Goal: Contribute content: Add original content to the website for others to see

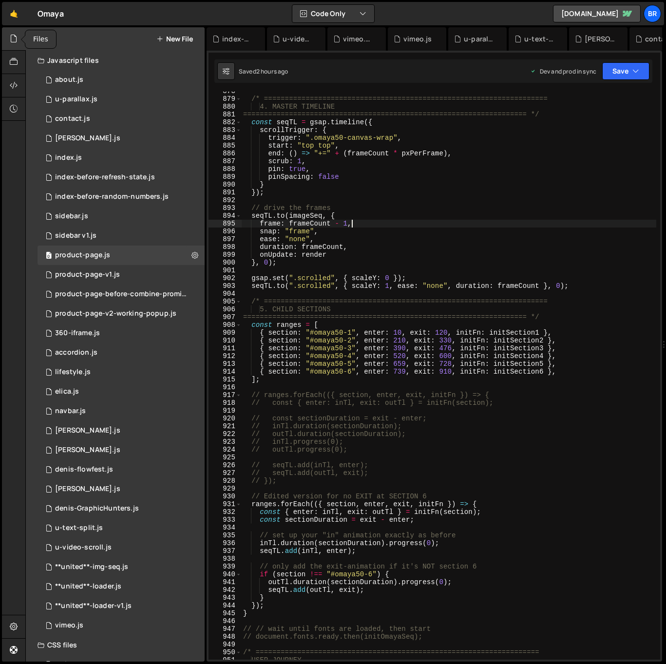
scroll to position [6890, 0]
click at [17, 44] on div at bounding box center [14, 38] width 24 height 23
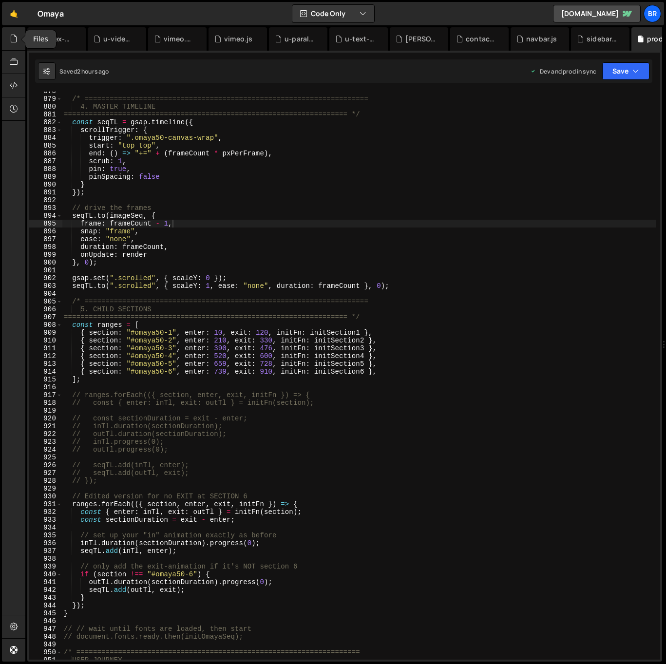
click at [17, 44] on div at bounding box center [14, 38] width 24 height 23
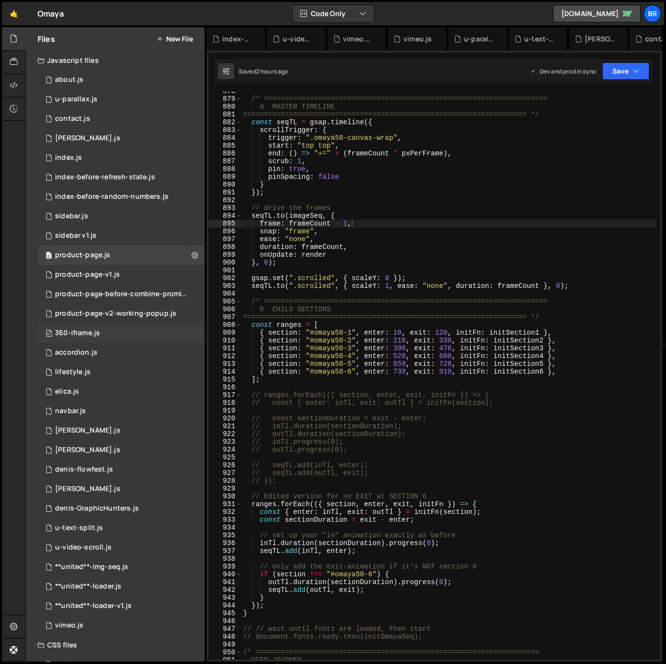
click at [104, 342] on div "0 360-iframe.js 0" at bounding box center [121, 333] width 167 height 19
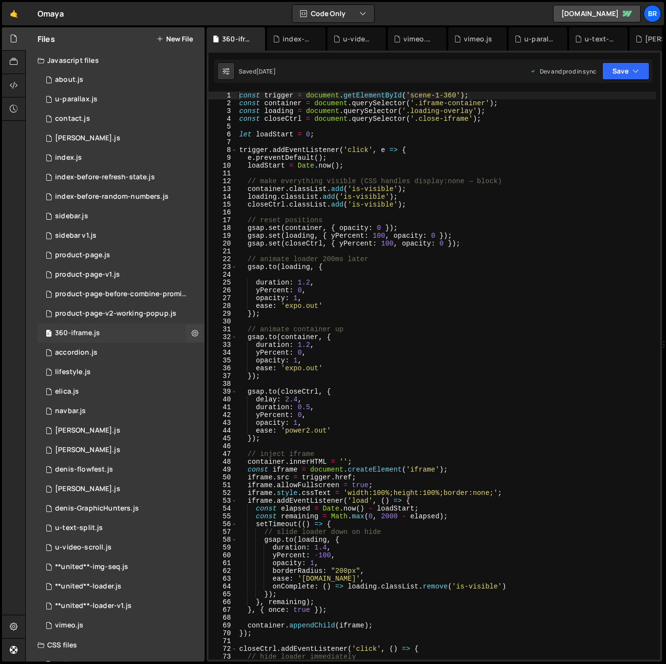
click at [101, 327] on div "0 360-iframe.js 0" at bounding box center [121, 333] width 167 height 19
click at [348, 234] on div "const trigger = document . getElementById ( 'scene-1-360' ) ; const container =…" at bounding box center [446, 384] width 419 height 584
click at [436, 420] on div "const trigger = document . getElementById ( 'scene-1-360' ) ; const container =…" at bounding box center [446, 384] width 419 height 584
click at [477, 379] on div "const trigger = document . getElementById ( 'scene-1-360' ) ; const container =…" at bounding box center [446, 384] width 419 height 584
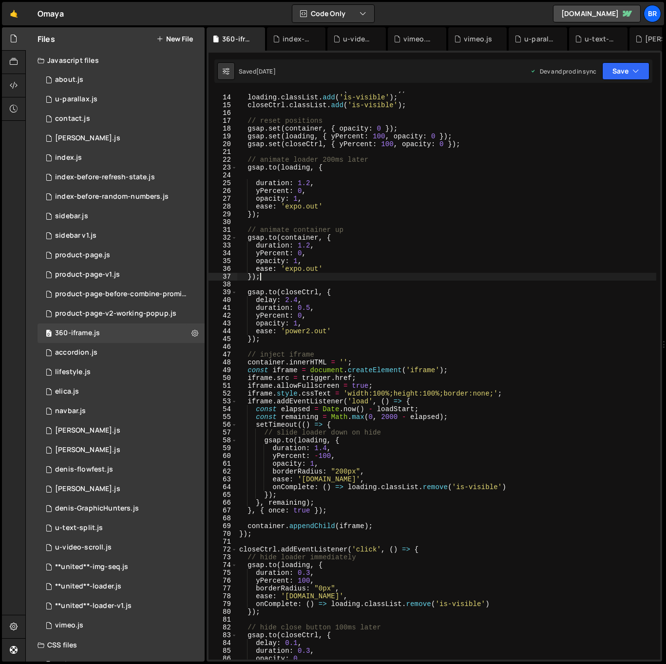
scroll to position [276, 0]
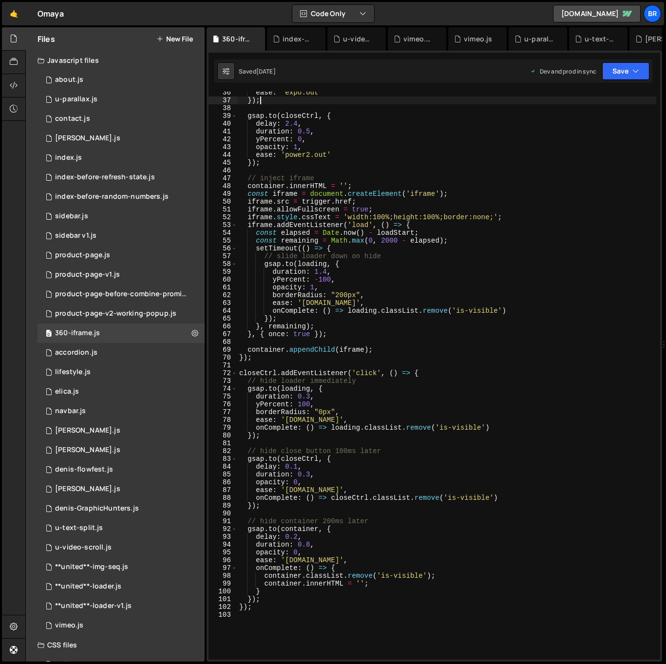
click at [461, 257] on div "ease : 'expo.out' }) ; gsap . to ( closeCtrl , { delay : 2.4 , duration : 0.5 ,…" at bounding box center [446, 381] width 419 height 584
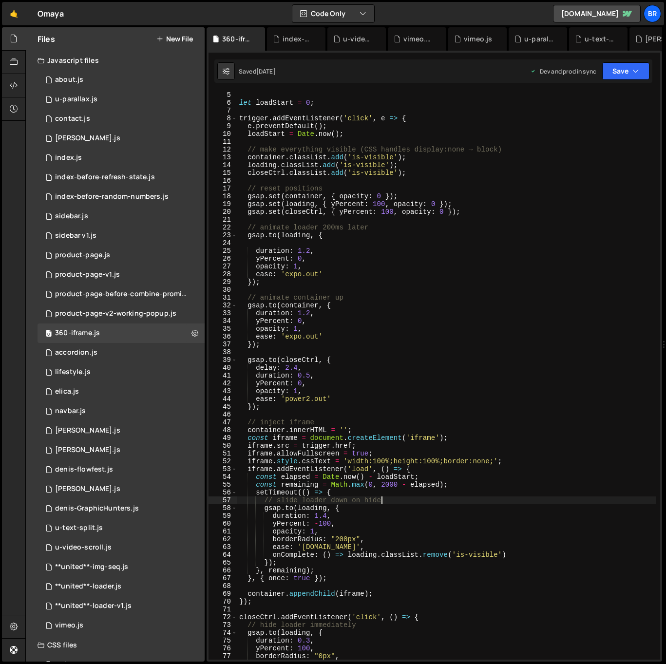
scroll to position [0, 0]
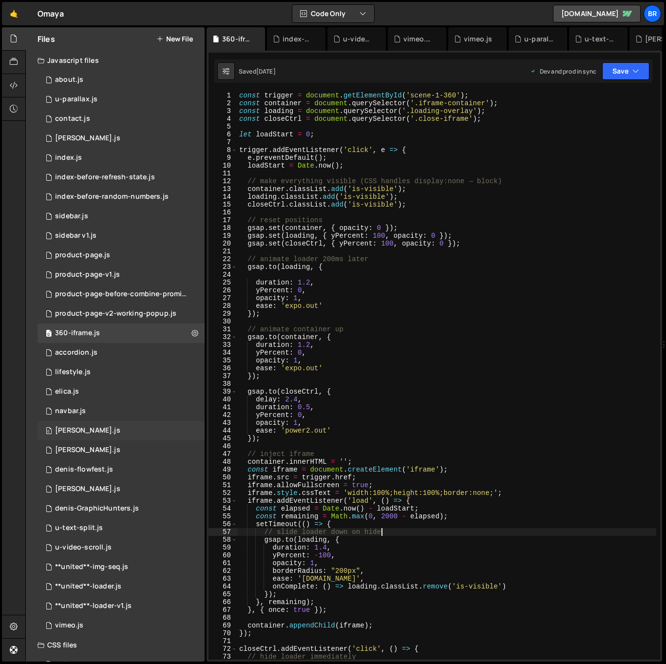
click at [431, 310] on div "const trigger = document . getElementById ( 'scene-1-360' ) ; const container =…" at bounding box center [446, 384] width 419 height 584
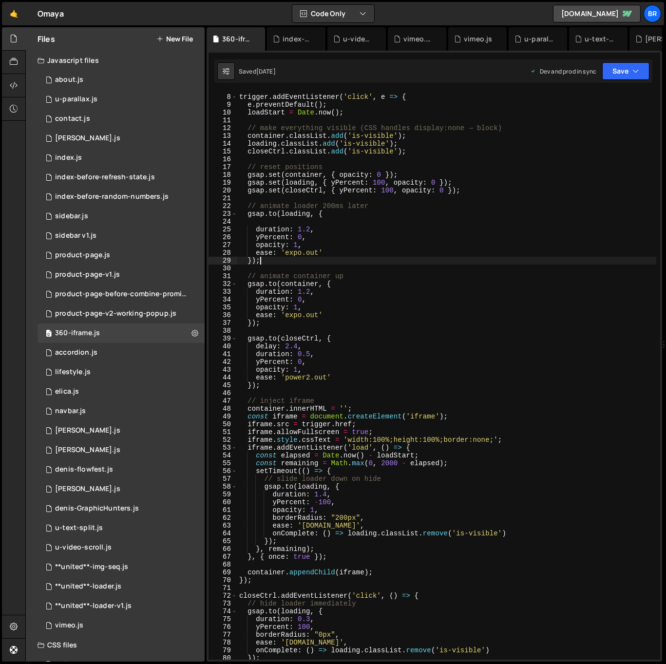
scroll to position [140, 0]
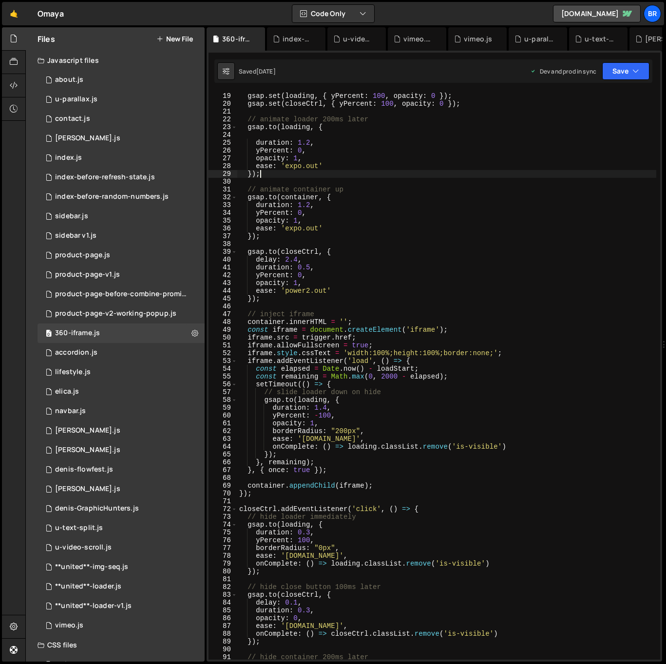
click at [499, 424] on div "gsap . set ( container , { opacity : 0 }) ; gsap . set ( loading , { yPercent :…" at bounding box center [446, 376] width 419 height 584
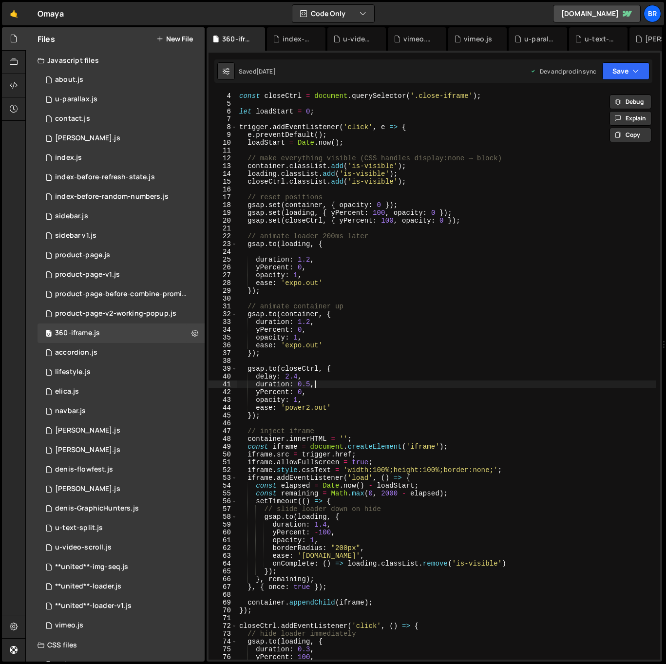
scroll to position [0, 0]
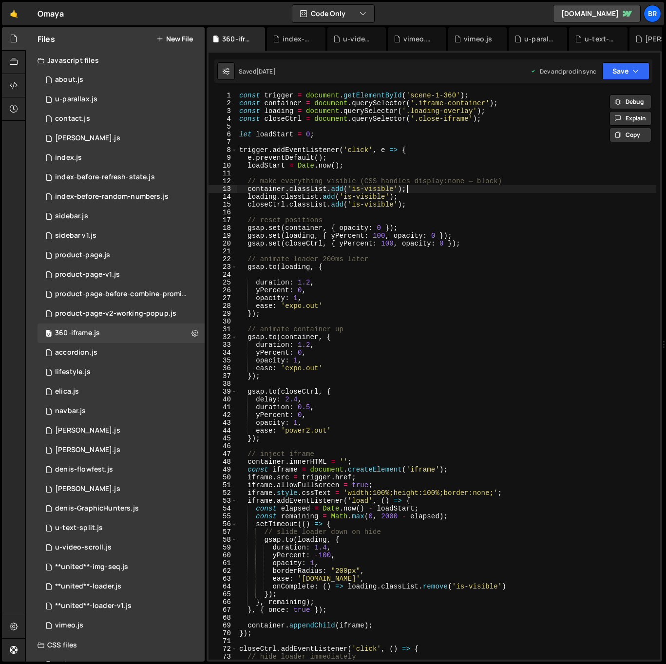
click at [464, 185] on div "const trigger = document . getElementById ( 'scene-1-360' ) ; const container =…" at bounding box center [446, 384] width 419 height 584
type textarea "});"
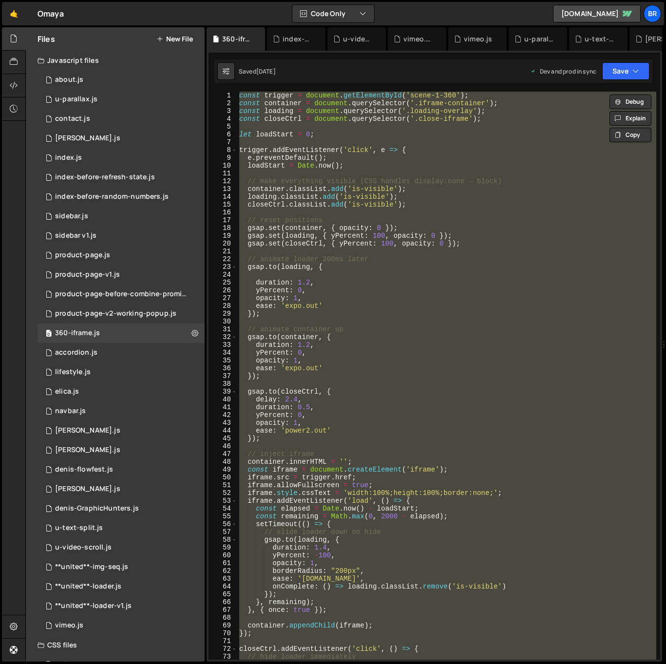
click at [178, 40] on button "New File" at bounding box center [174, 39] width 37 height 8
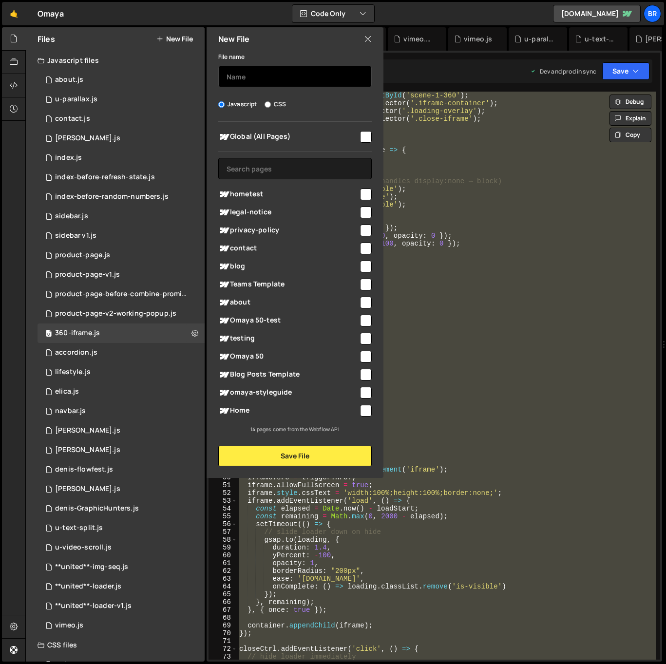
click at [263, 77] on input "text" at bounding box center [295, 76] width 154 height 21
paste input "lorem ipsumdo = sitametc.adiPiscingElIt('seddo-2-276'); eiusm temporinc = utlab…"
type input "lorem ipsumdo = sitametc.adiPiscingElIt('seddo-2-276'); eiusm temporinc = utlab…"
click at [368, 36] on icon at bounding box center [368, 39] width 8 height 11
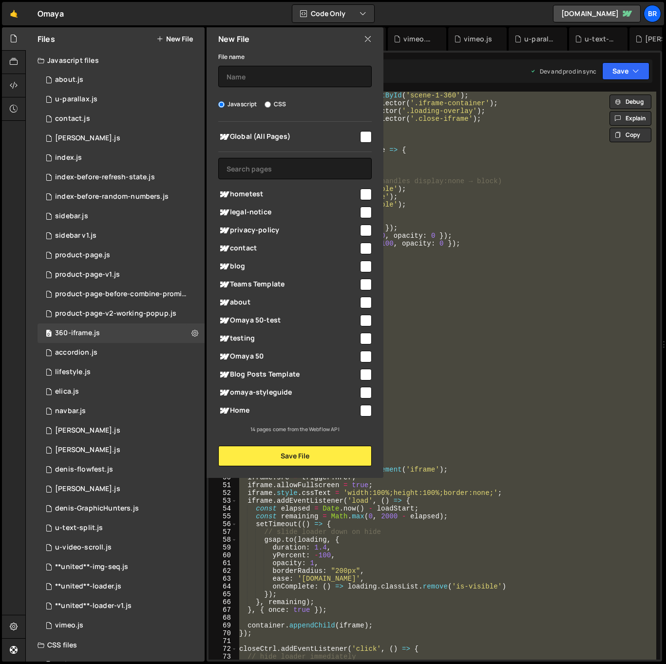
scroll to position [0, 0]
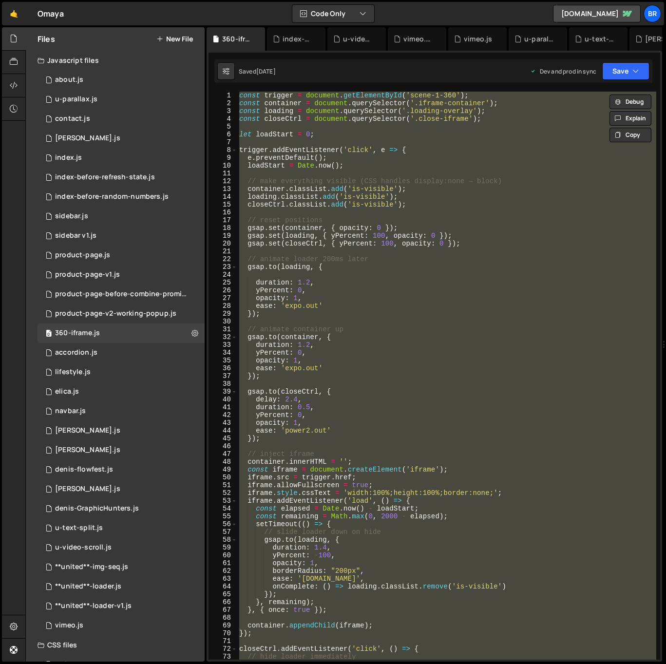
click at [181, 39] on button "New File" at bounding box center [174, 39] width 37 height 8
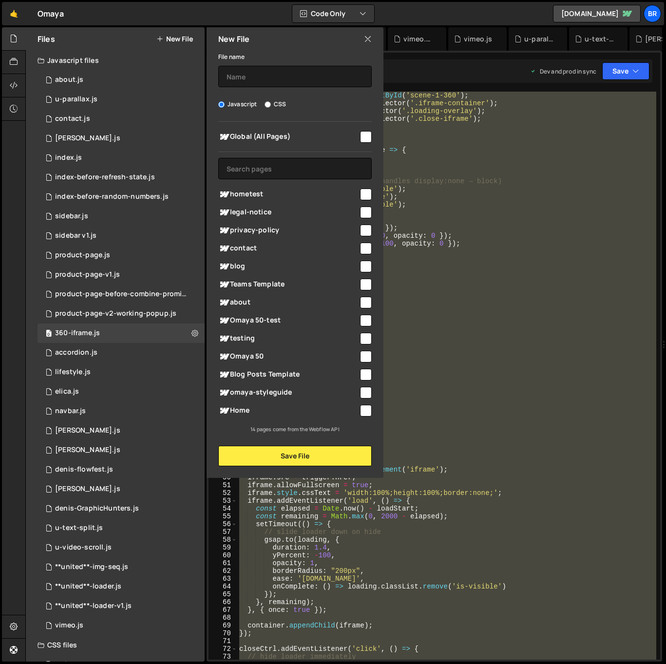
click at [275, 90] on div "File name Javascript CSS Global (All Pages) Save File" at bounding box center [295, 259] width 177 height 416
click at [274, 78] on input "text" at bounding box center [295, 76] width 154 height 21
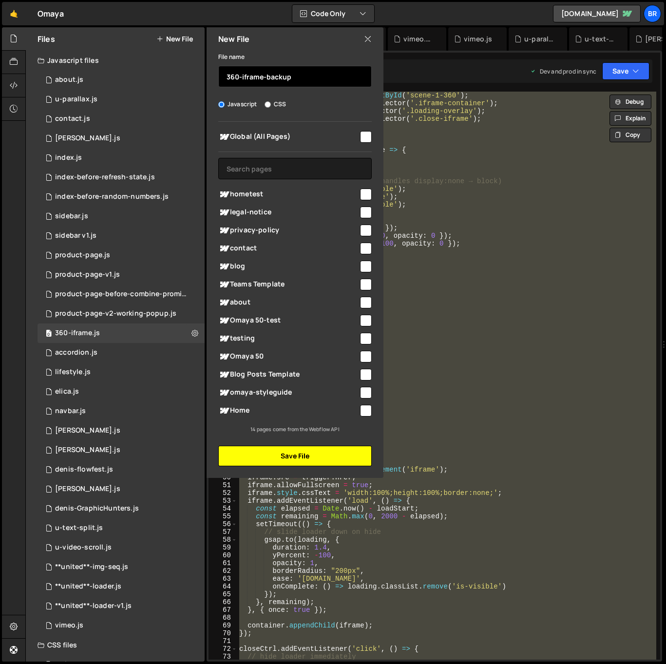
type input "360-iframe-backup"
click at [337, 460] on button "Save File" at bounding box center [295, 456] width 154 height 20
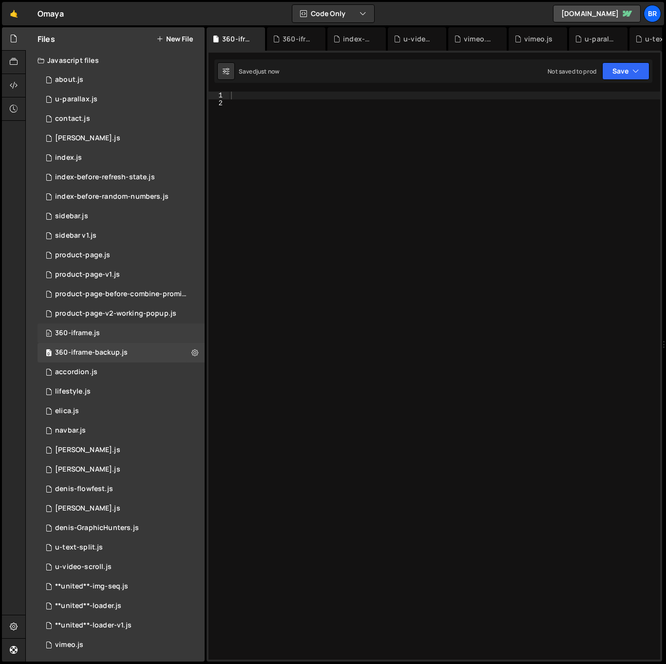
click at [83, 333] on div "360-iframe.js" at bounding box center [77, 333] width 45 height 9
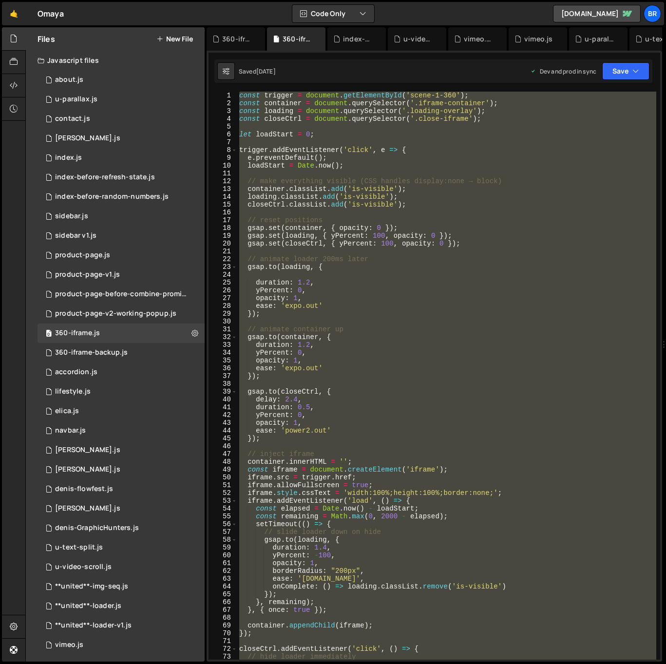
click at [403, 329] on div "const trigger = document . getElementById ( 'scene-1-360' ) ; const container =…" at bounding box center [446, 376] width 419 height 568
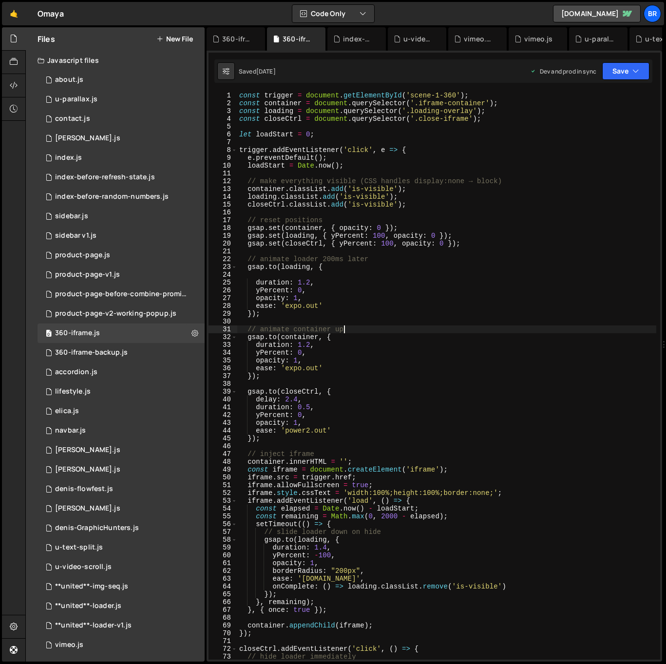
type textarea "});"
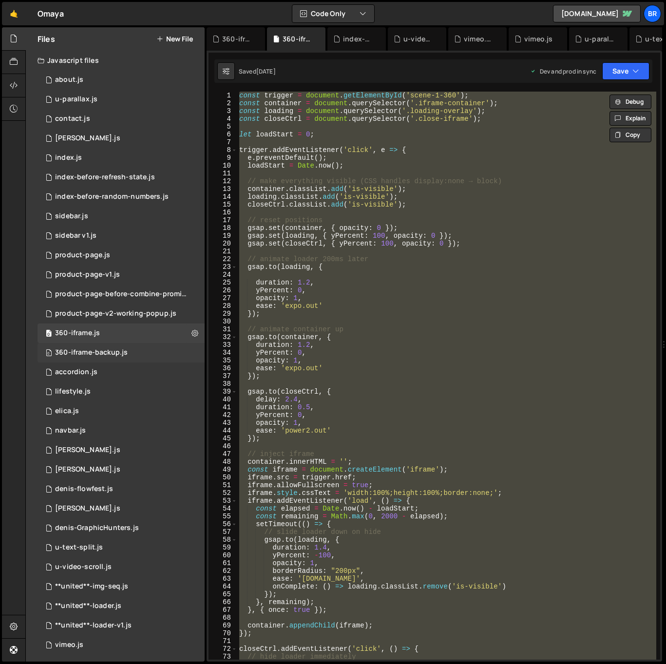
click at [85, 349] on div "360-iframe-backup.js" at bounding box center [91, 352] width 73 height 9
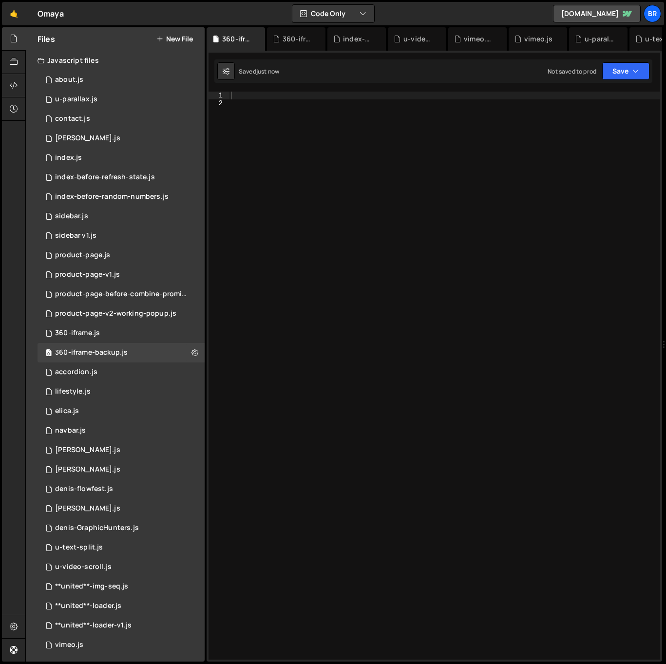
click at [401, 352] on div at bounding box center [444, 384] width 431 height 584
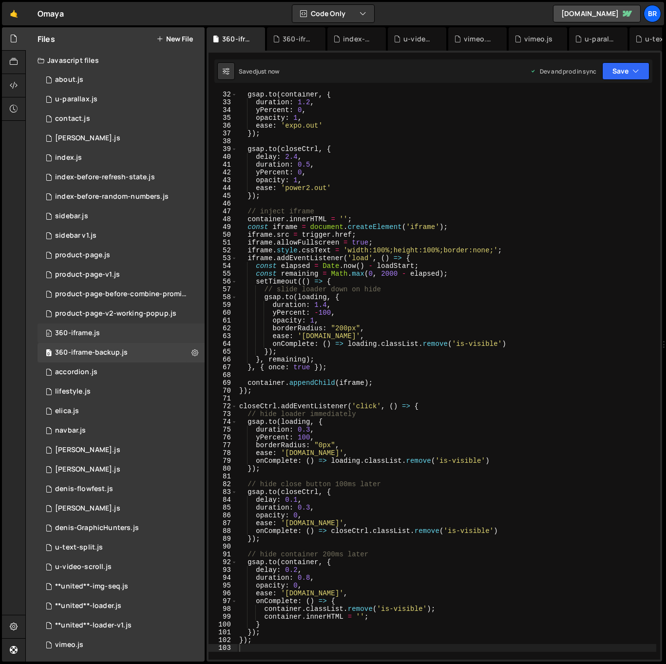
click at [96, 334] on div "360-iframe.js" at bounding box center [77, 333] width 45 height 9
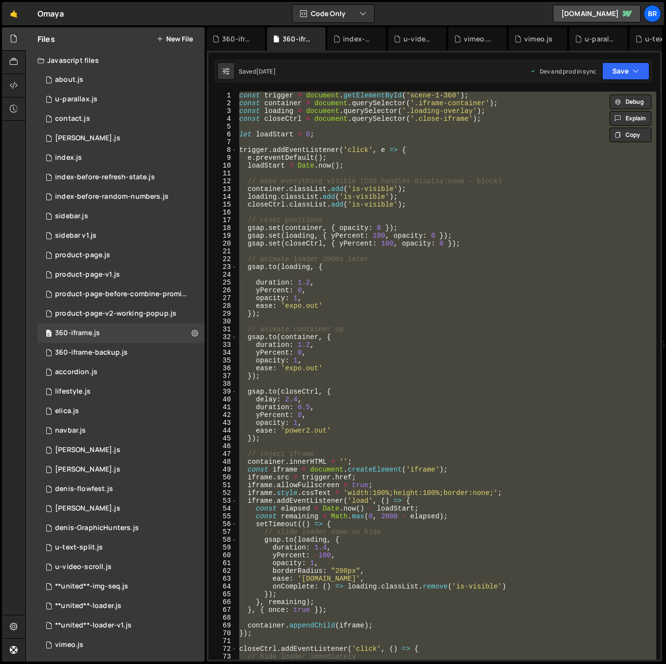
click at [417, 137] on div "const trigger = document . getElementById ( 'scene-1-360' ) ; const container =…" at bounding box center [446, 376] width 419 height 568
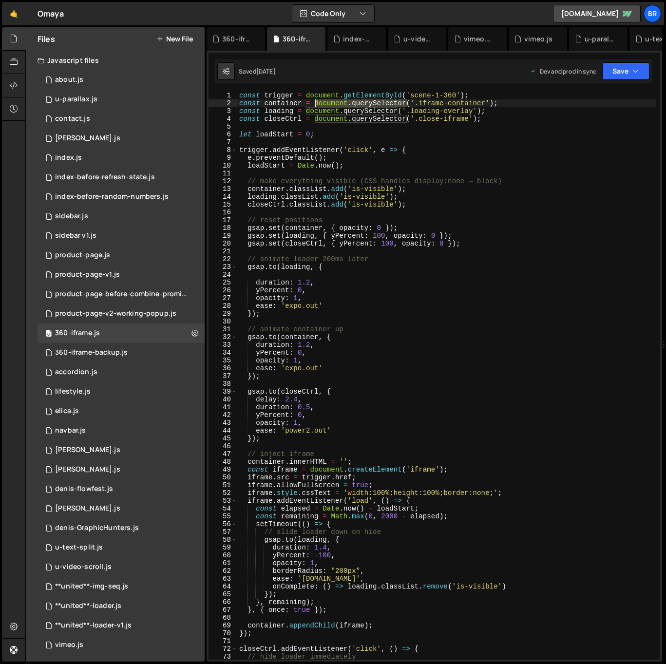
drag, startPoint x: 407, startPoint y: 103, endPoint x: 314, endPoint y: 102, distance: 93.1
click at [314, 102] on div "const trigger = document . getElementById ( 'scene-1-360' ) ; const container =…" at bounding box center [446, 384] width 419 height 584
drag, startPoint x: 403, startPoint y: 95, endPoint x: 307, endPoint y: 95, distance: 96.0
click at [307, 95] on div "const trigger = document . getElementById ( 'scene-1-360' ) ; const container =…" at bounding box center [446, 384] width 419 height 584
paste textarea "querySelector"
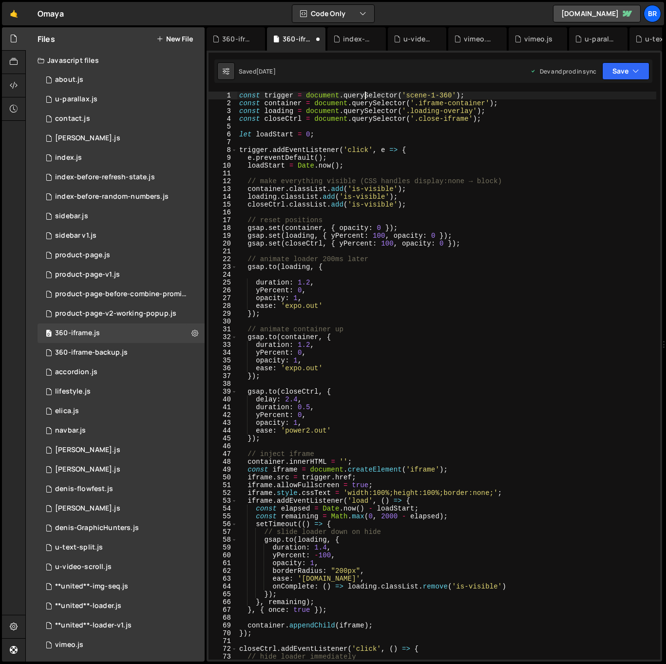
click at [366, 93] on div "const trigger = document . querySelector ( 'scene-1-360' ) ; const container = …" at bounding box center [446, 384] width 419 height 584
click at [418, 96] on div "const trigger = document . queryAllSelector ( 'scene-1-360' ) ; const container…" at bounding box center [446, 384] width 419 height 584
click at [527, 226] on div "const trigger = document . queryAllSelector ( '.scene-1-360' ) ; const containe…" at bounding box center [446, 384] width 419 height 584
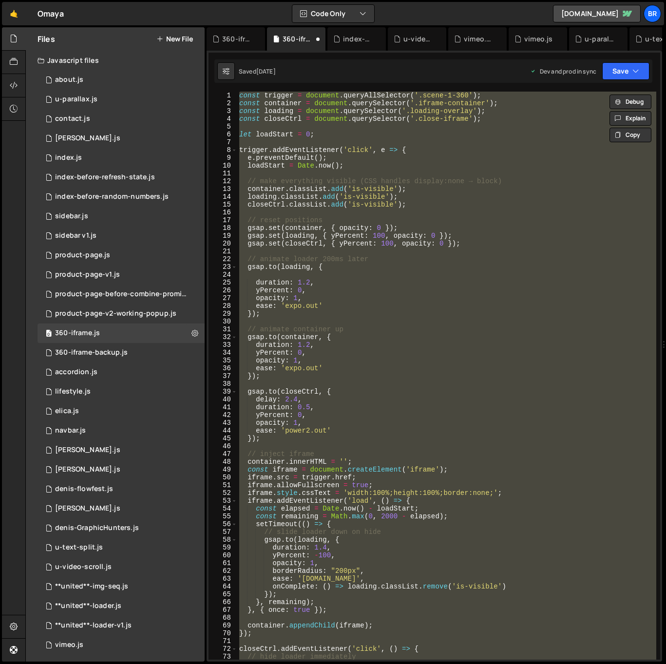
click at [412, 120] on div "const trigger = document . queryAllSelector ( '.scene-1-360' ) ; const containe…" at bounding box center [446, 376] width 419 height 568
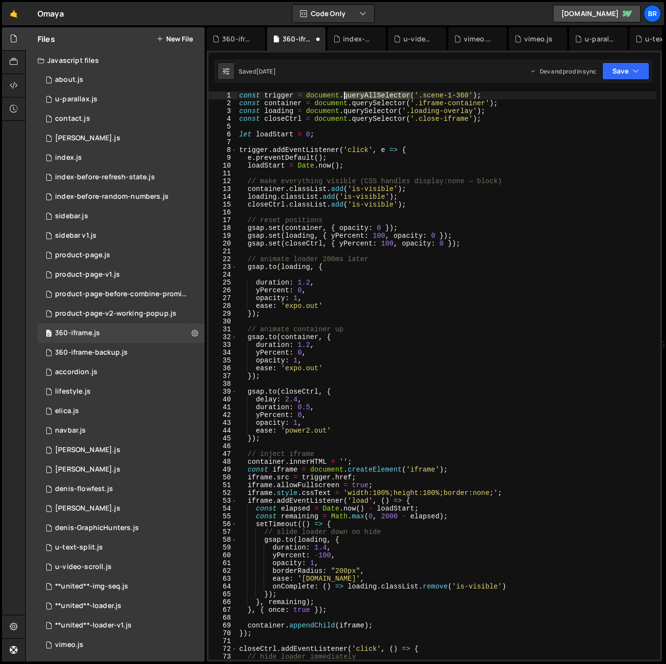
drag, startPoint x: 410, startPoint y: 96, endPoint x: 344, endPoint y: 96, distance: 66.8
click at [344, 96] on div "const trigger = document . queryAllSelector ( '.scene-1-360' ) ; const containe…" at bounding box center [446, 384] width 419 height 584
paste textarea "SelectorAll"
click at [444, 430] on div "const trigger = document . querySelectorAll ( '.scene-1-360' ) ; const containe…" at bounding box center [446, 384] width 419 height 584
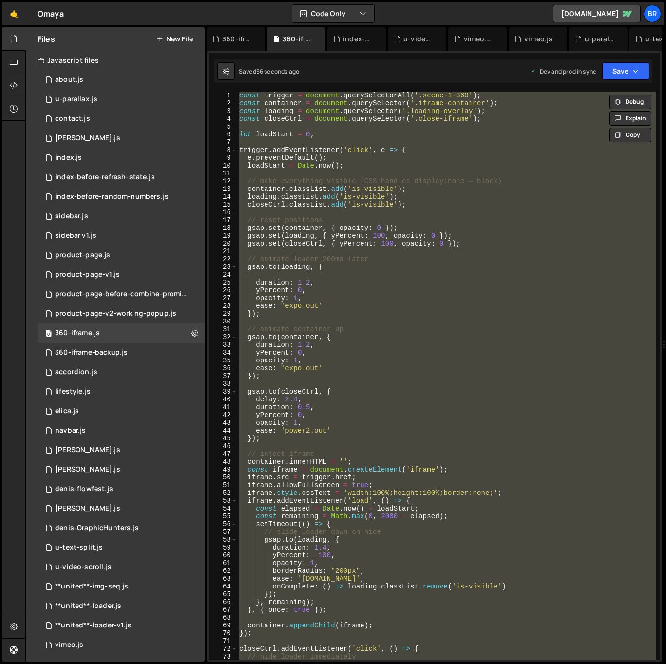
drag, startPoint x: 322, startPoint y: 133, endPoint x: 414, endPoint y: 119, distance: 93.6
click at [322, 133] on div "const trigger = document . querySelectorAll ( '.scene-1-360' ) ; const containe…" at bounding box center [446, 376] width 419 height 568
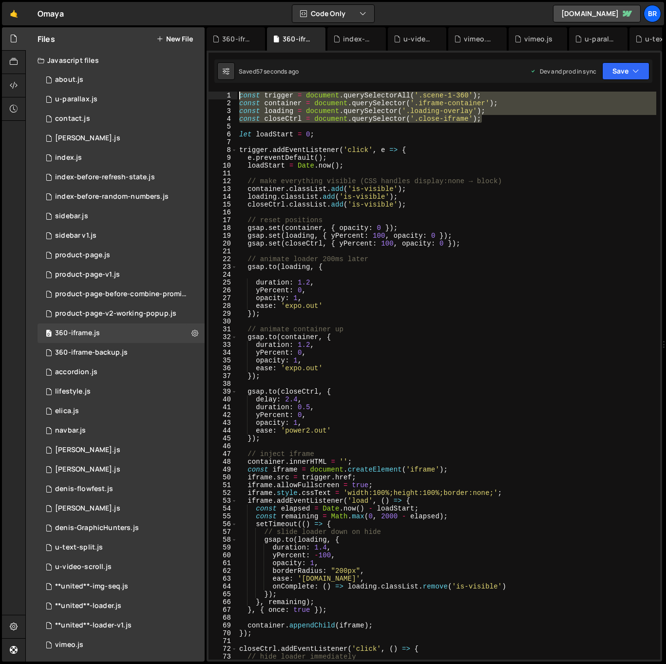
drag, startPoint x: 452, startPoint y: 124, endPoint x: 231, endPoint y: 93, distance: 224.0
click at [231, 95] on div "let loadStart = 0; 1 2 3 4 5 6 7 8 9 10 11 12 13 14 15 16 17 18 19 20 21 22 23 …" at bounding box center [435, 376] width 452 height 568
paste textarea "closeCtrl = document.querySelector('.close-iframe"
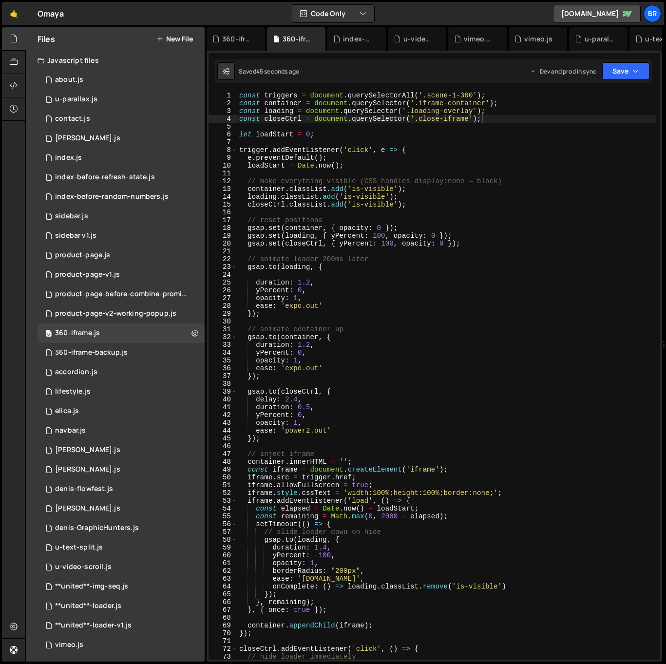
click at [430, 407] on div "const triggers = document . querySelectorAll ( '.scene-1-360' ) ; const contain…" at bounding box center [446, 384] width 419 height 584
type textarea "});"
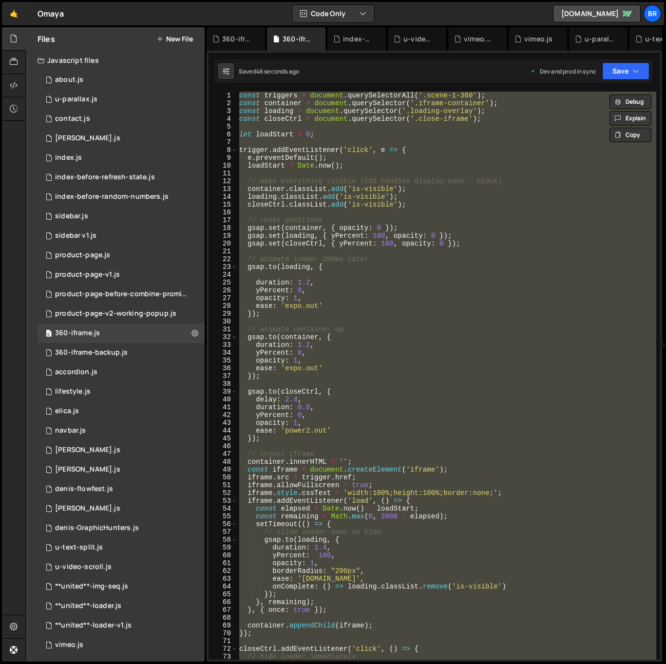
paste textarea
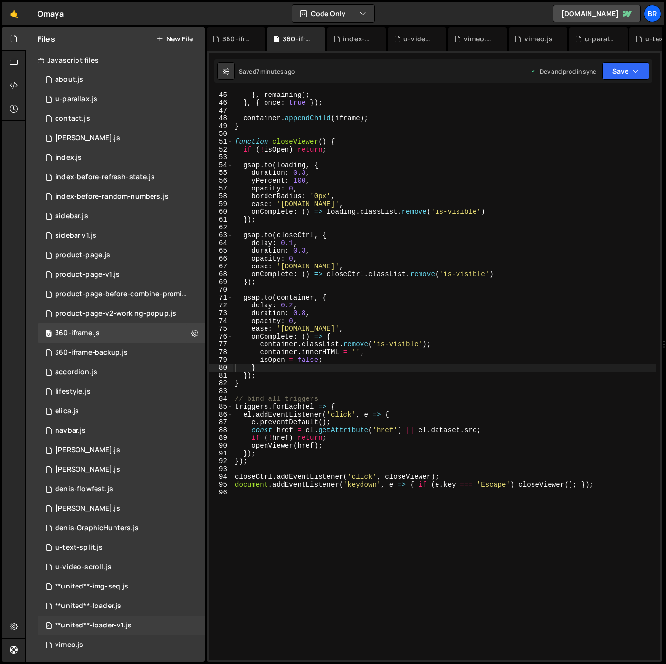
scroll to position [344, 0]
click at [410, 457] on div "} , remaining ) ; } , { once : true }) ; container . appendChild ( iframe ) ; }…" at bounding box center [445, 383] width 424 height 584
type textarea "});"
click at [373, 533] on div "} , remaining ) ; } , { once : true }) ; container . appendChild ( iframe ) ; }…" at bounding box center [445, 383] width 424 height 584
click at [475, 378] on div "} , remaining ) ; } , { once : true }) ; container . appendChild ( iframe ) ; }…" at bounding box center [445, 383] width 424 height 584
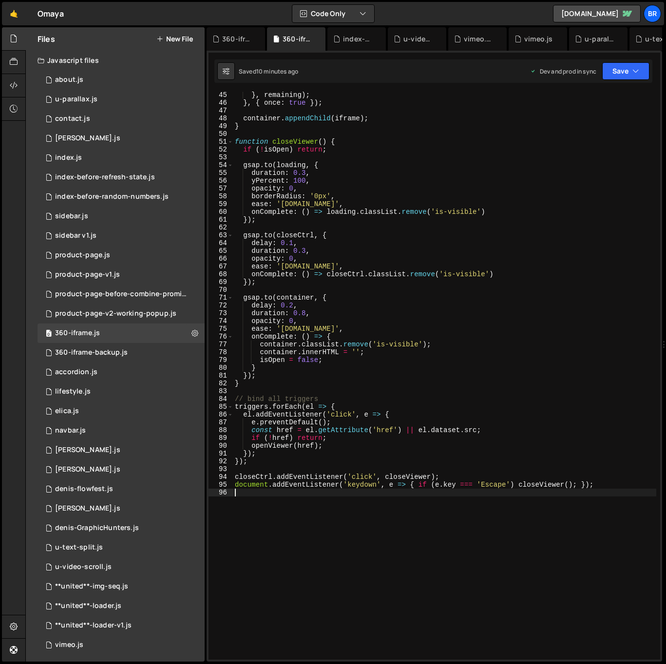
type textarea "});"
click at [134, 355] on div "0 360-iframe-backup.js 0" at bounding box center [121, 352] width 167 height 19
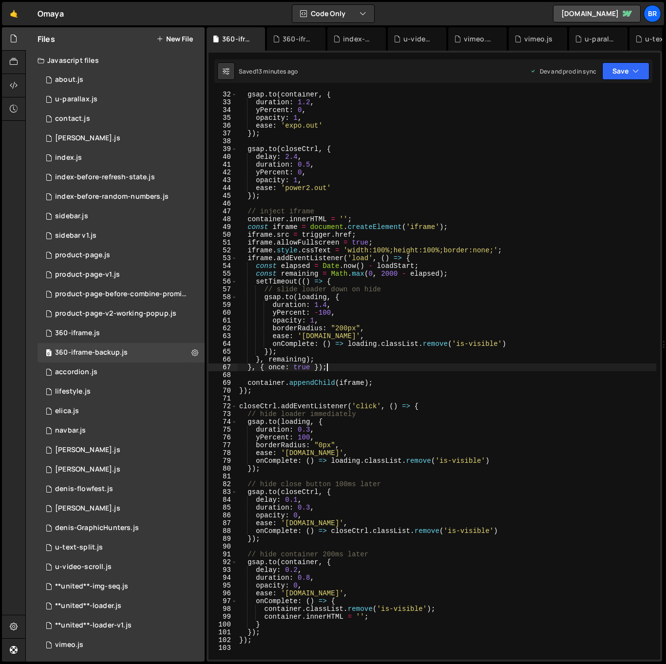
click at [479, 368] on div "gsap . to ( container , { duration : 1.2 , yPercent : 0 , opacity : 1 , ease : …" at bounding box center [446, 383] width 419 height 584
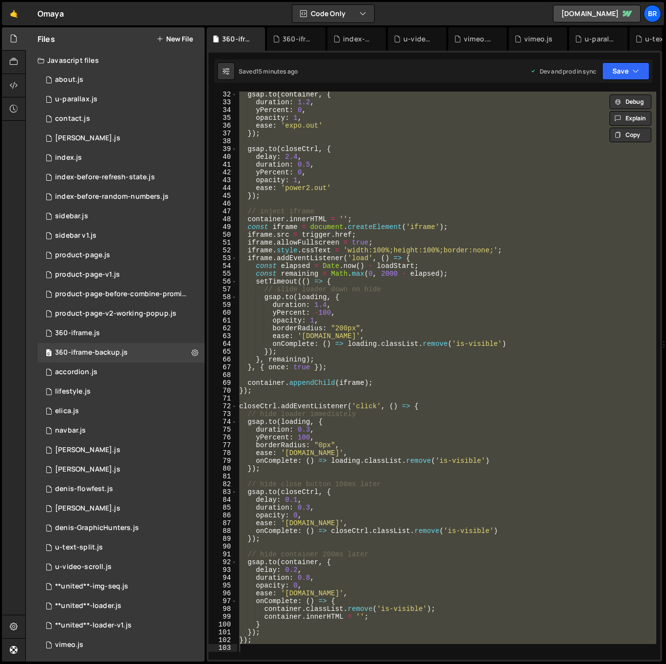
click at [420, 195] on div "gsap . to ( container , { duration : 1.2 , yPercent : 0 , opacity : 1 , ease : …" at bounding box center [446, 376] width 419 height 568
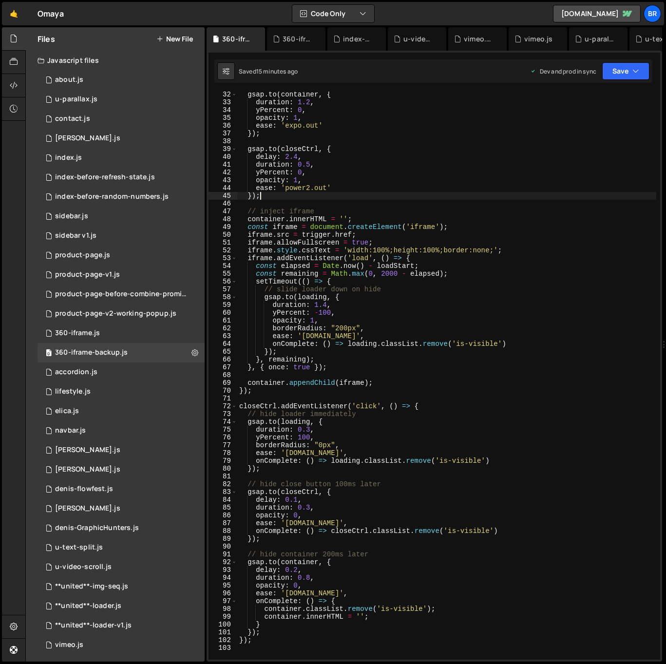
click at [354, 324] on div "gsap . to ( container , { duration : 1.2 , yPercent : 0 , opacity : 1 , ease : …" at bounding box center [446, 383] width 419 height 584
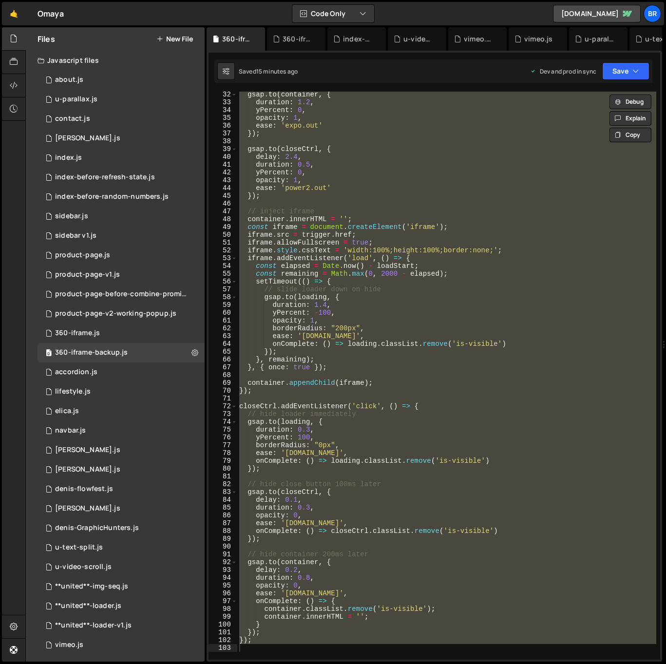
click at [408, 270] on div "gsap . to ( container , { duration : 1.2 , yPercent : 0 , opacity : 1 , ease : …" at bounding box center [446, 376] width 419 height 568
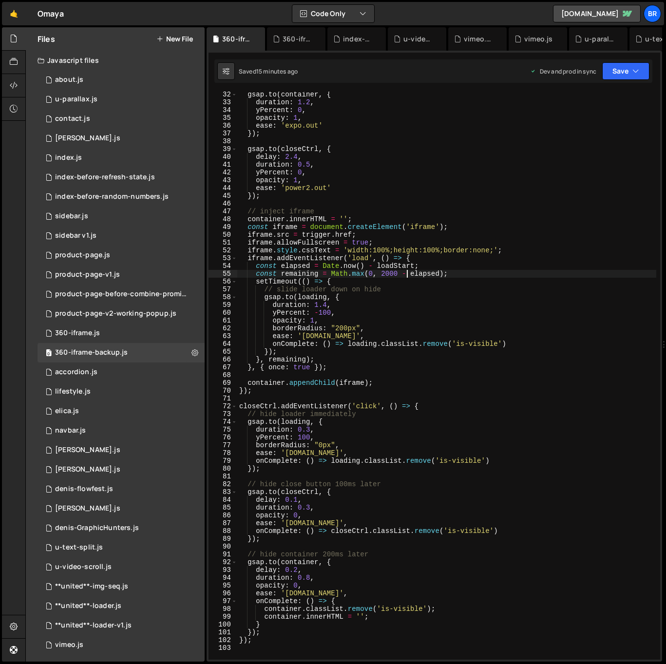
scroll to position [0, 0]
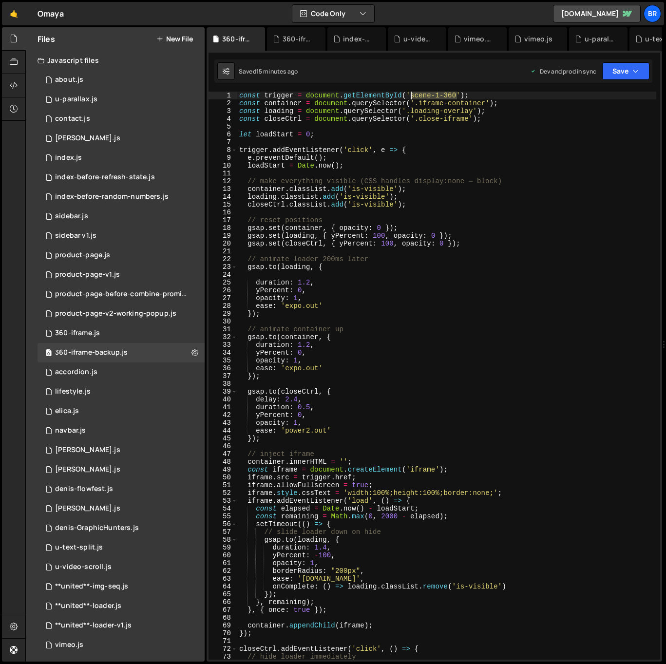
drag, startPoint x: 458, startPoint y: 94, endPoint x: 412, endPoint y: 98, distance: 45.5
click at [412, 98] on div "const trigger = document . getElementById ( 'scene-1-360' ) ; const container =…" at bounding box center [446, 384] width 419 height 584
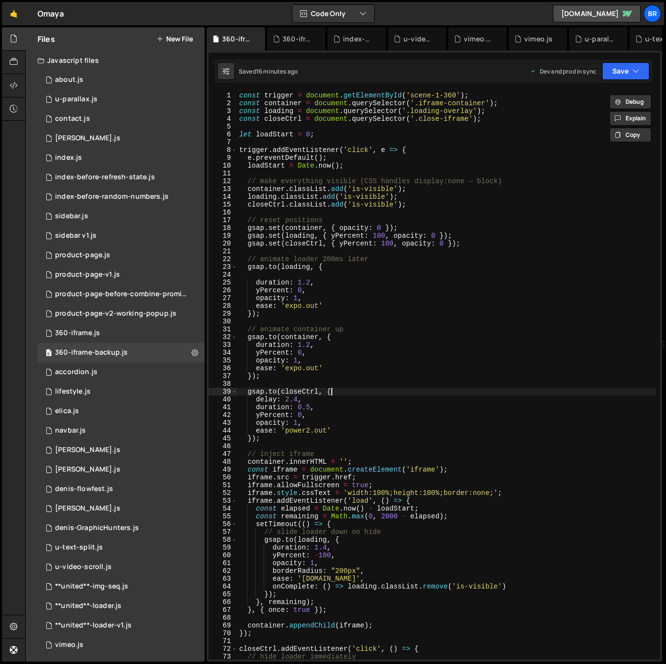
click at [441, 393] on div "const trigger = document . getElementById ( 'scene-1-360' ) ; const container =…" at bounding box center [446, 384] width 419 height 584
type textarea "[DOMAIN_NAME](closeCtrl, {"
click at [109, 336] on div "0 360-iframe.js 0" at bounding box center [121, 333] width 167 height 19
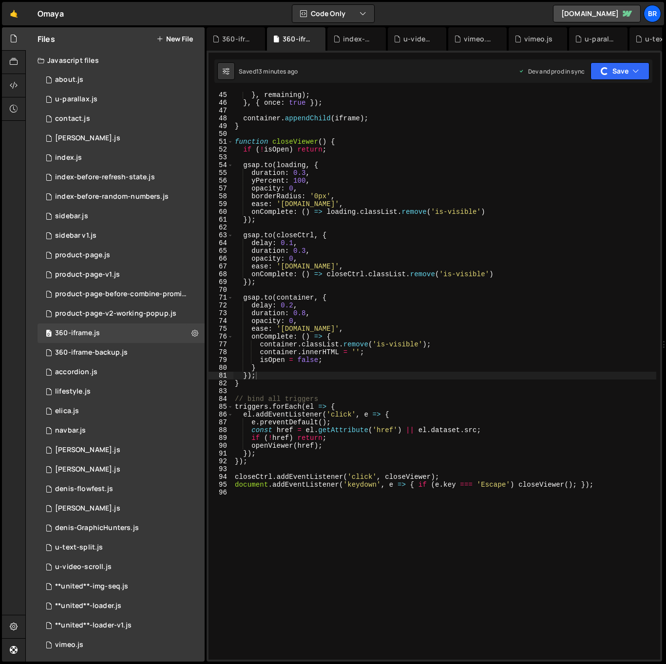
type textarea "onComplete: () => {"
click at [394, 334] on div "} , remaining ) ; } , { once : true }) ; container . appendChild ( iframe ) ; }…" at bounding box center [445, 383] width 424 height 584
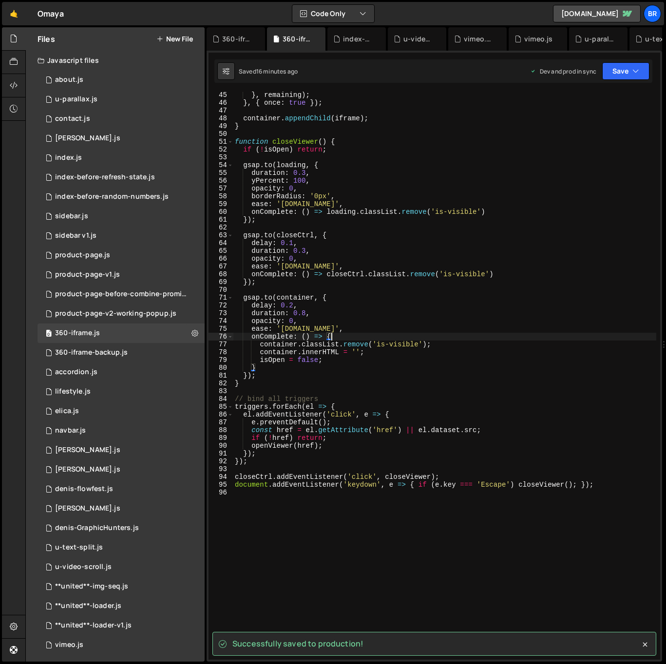
click at [343, 387] on div "} , remaining ) ; } , { once : true }) ; container . appendChild ( iframe ) ; }…" at bounding box center [445, 383] width 424 height 584
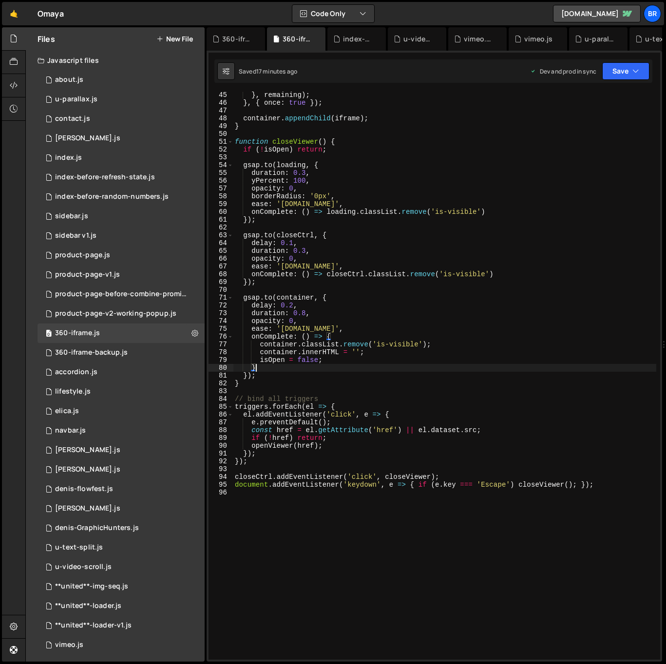
drag, startPoint x: 447, startPoint y: 368, endPoint x: 6, endPoint y: 517, distance: 465.3
click at [447, 368] on div "} , remaining ) ; } , { once : true }) ; container . appendChild ( iframe ) ; }…" at bounding box center [445, 383] width 424 height 584
type textarea "document.addEventListener('keydown', e => { if (e.key === 'Escape') closeViewer…"
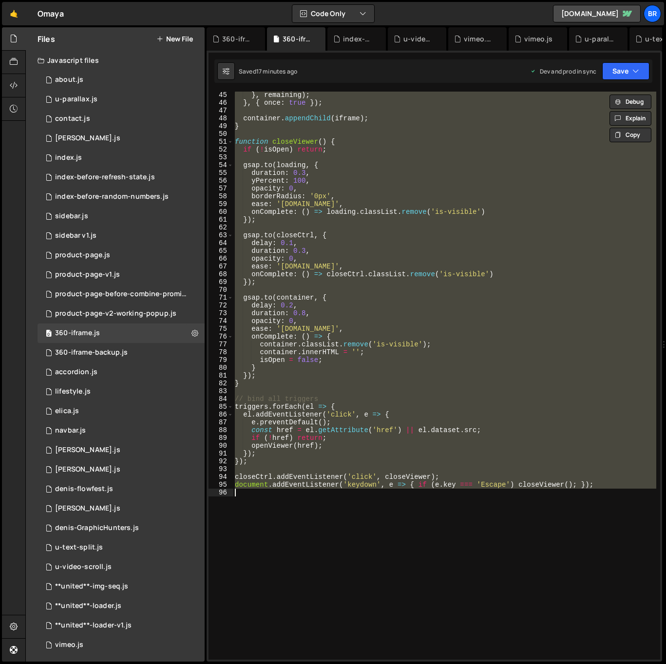
paste textarea
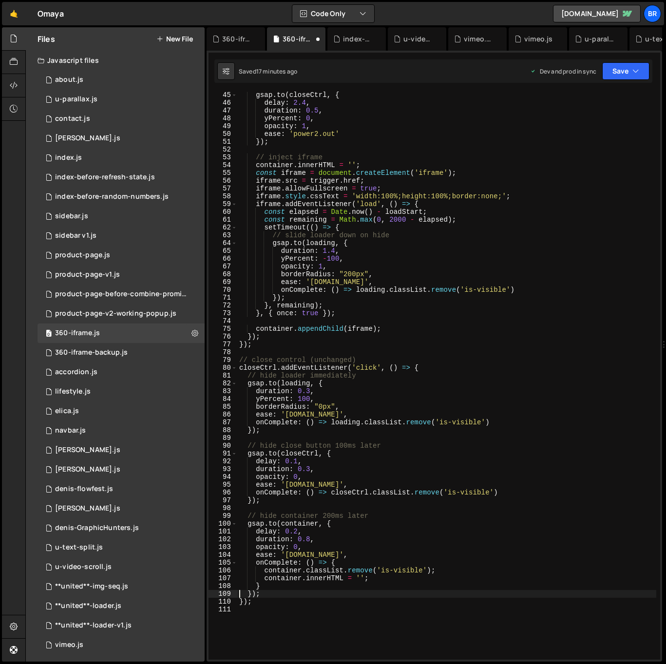
scroll to position [344, 0]
click at [394, 307] on div "gsap . to ( closeCtrl , { delay : 2.4 , duration : 0.5 , yPercent : 0 , opacity…" at bounding box center [446, 383] width 419 height 584
type textarea "}, remaining);"
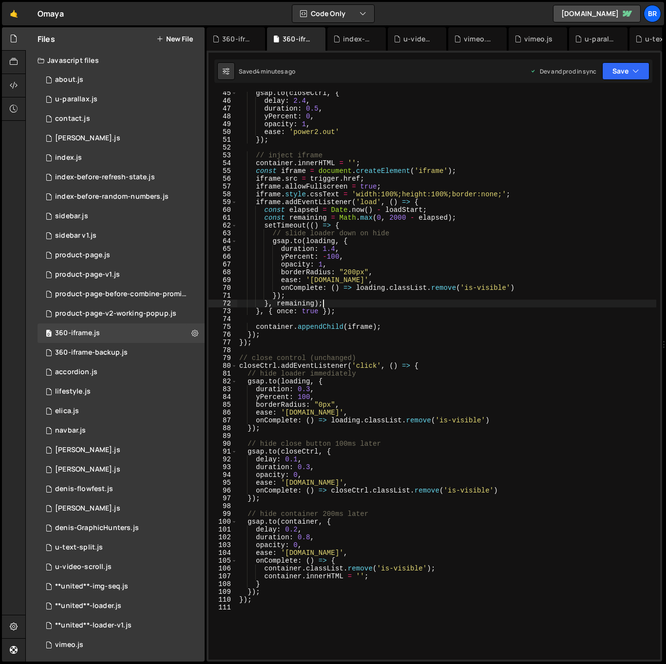
scroll to position [425, 0]
